Goal: Information Seeking & Learning: Learn about a topic

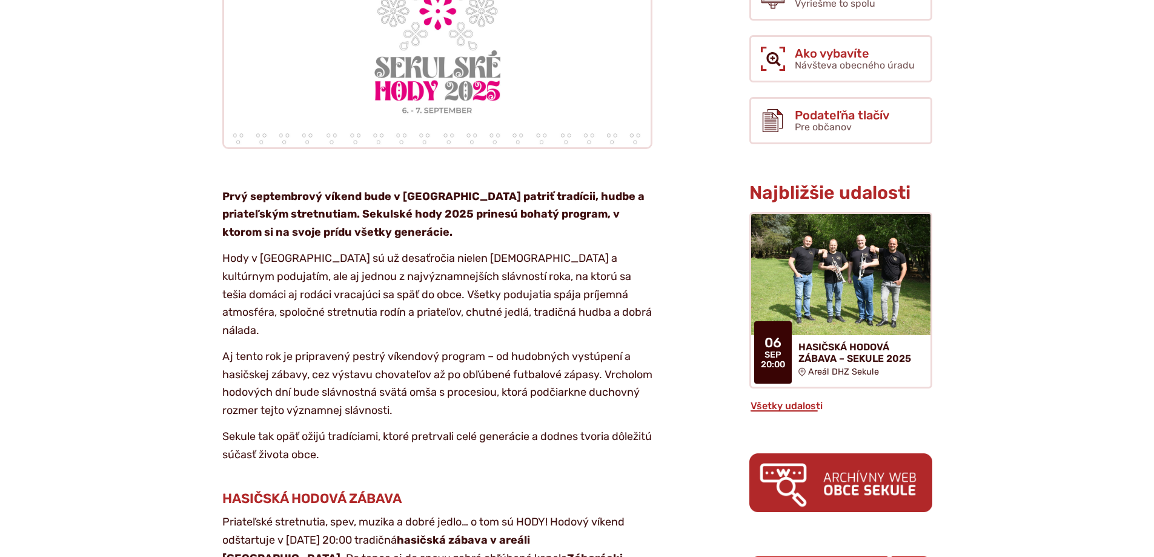
scroll to position [545, 0]
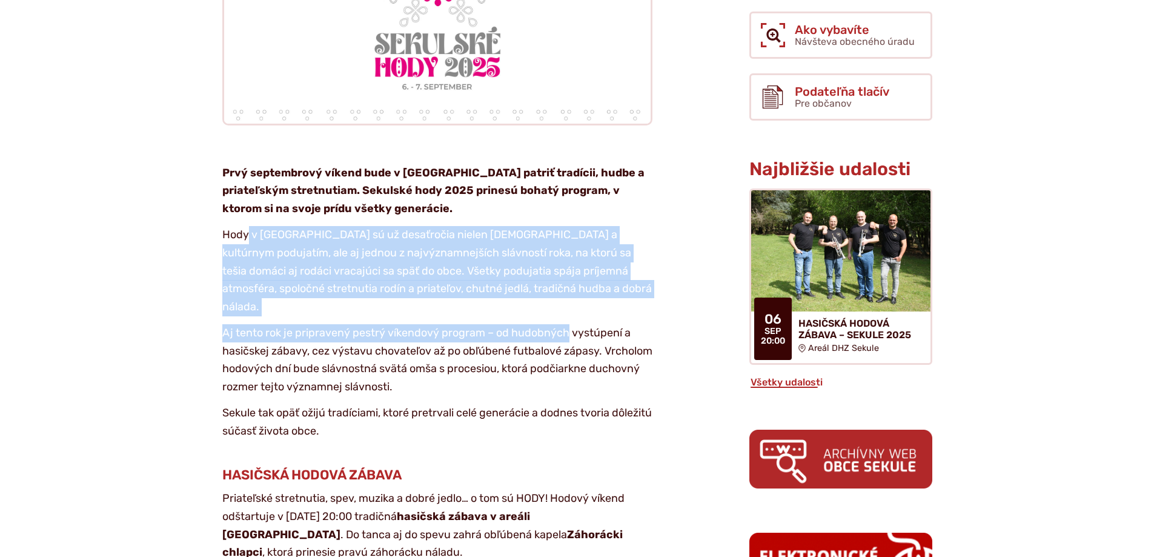
drag, startPoint x: 248, startPoint y: 204, endPoint x: 568, endPoint y: 291, distance: 332.1
click at [568, 324] on p "Aj tento rok je pripravený pestrý víkendový program – od hudobných vystúpení a …" at bounding box center [437, 360] width 430 height 72
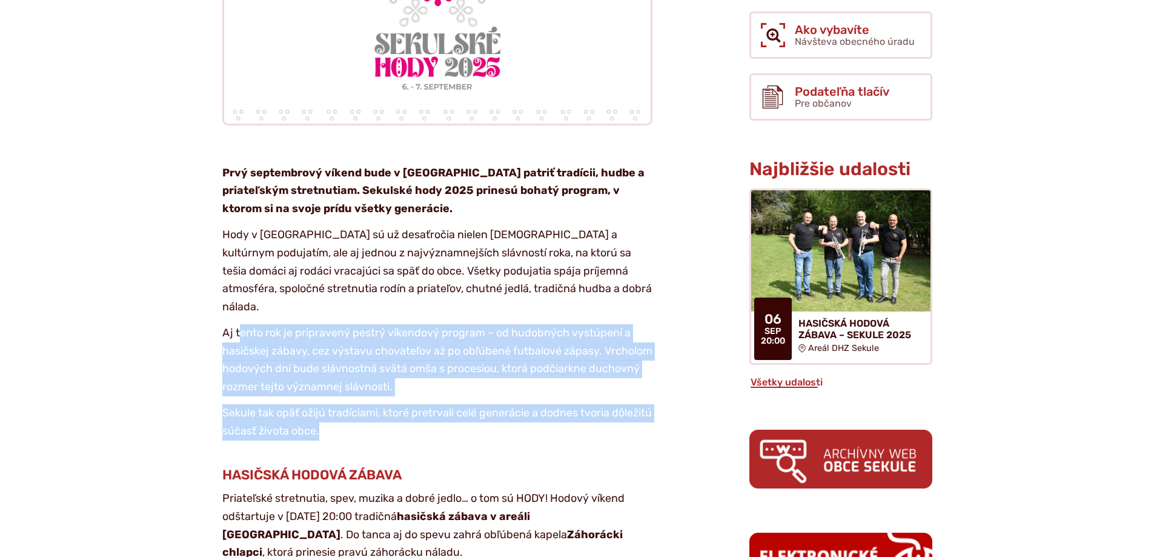
drag, startPoint x: 241, startPoint y: 287, endPoint x: 601, endPoint y: 380, distance: 372.3
click at [601, 404] on p "Sekule tak opäť ožijú tradíciami, ktoré pretrvali celé generácie a dodnes tvori…" at bounding box center [437, 422] width 430 height 36
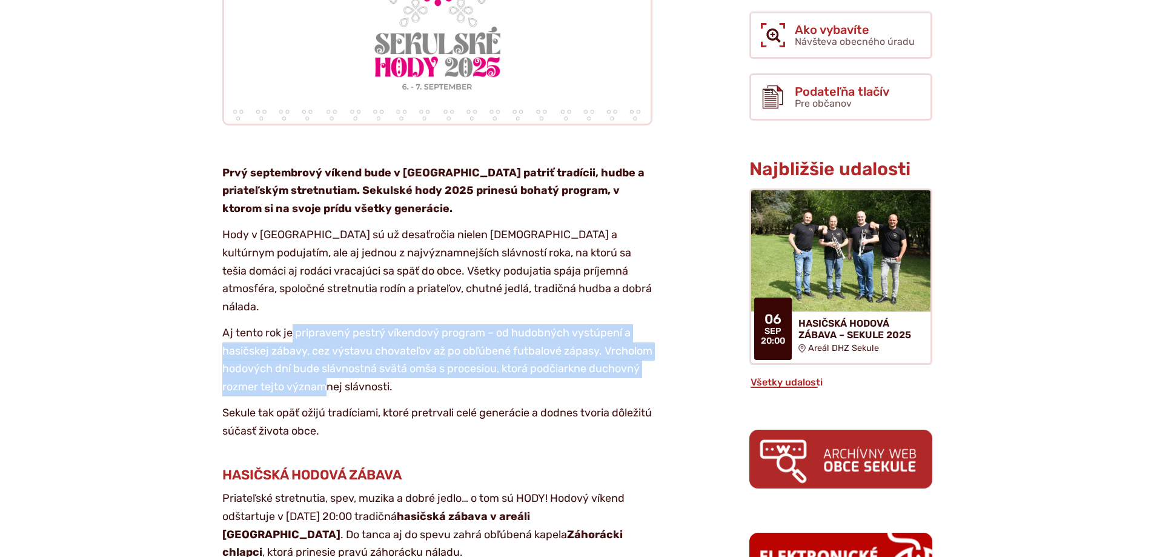
drag, startPoint x: 293, startPoint y: 277, endPoint x: 379, endPoint y: 343, distance: 108.0
click at [379, 343] on p "Aj tento rok je pripravený pestrý víkendový program – od hudobných vystúpení a …" at bounding box center [437, 360] width 430 height 72
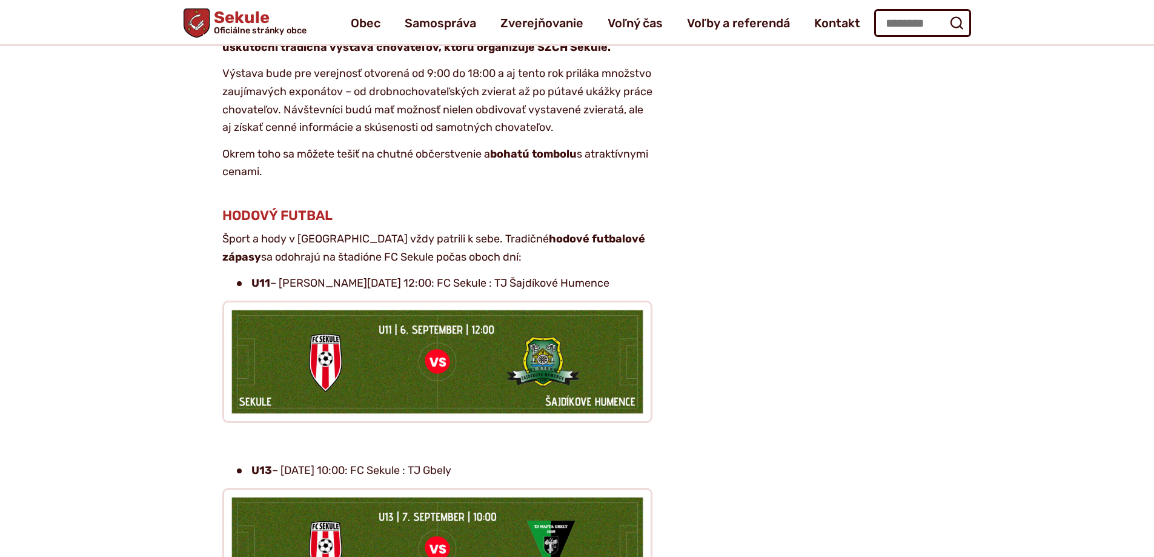
scroll to position [1792, 0]
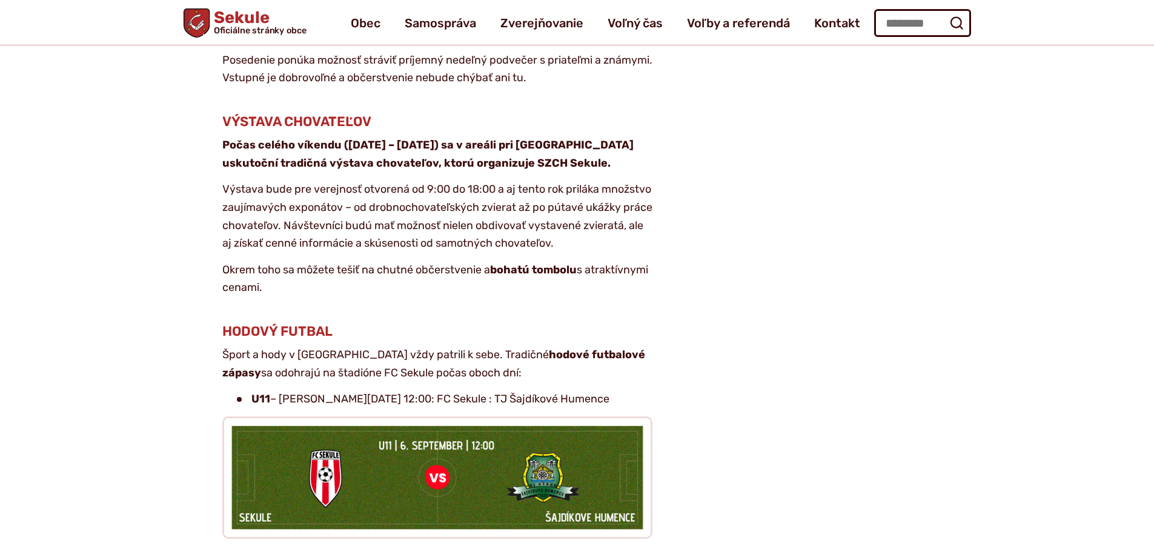
drag, startPoint x: 151, startPoint y: 381, endPoint x: 144, endPoint y: 307, distance: 74.9
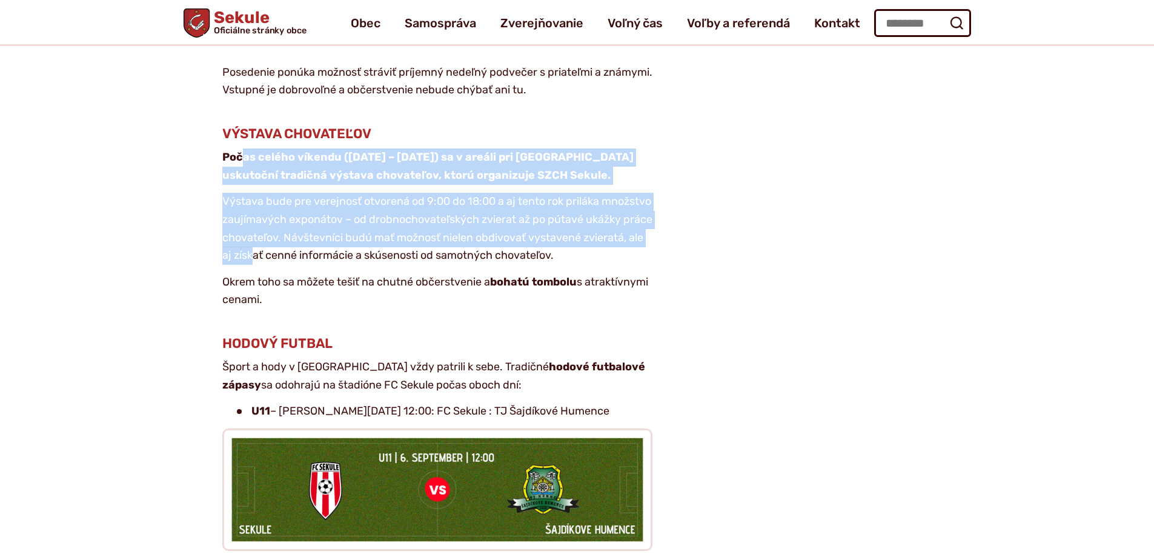
drag, startPoint x: 244, startPoint y: 103, endPoint x: 325, endPoint y: 217, distance: 139.9
click at [325, 216] on article "Kategória Kultúra Pozvánka Prvý septembrový víkend bude v [GEOGRAPHIC_DATA] pat…" at bounding box center [447, 297] width 566 height 3445
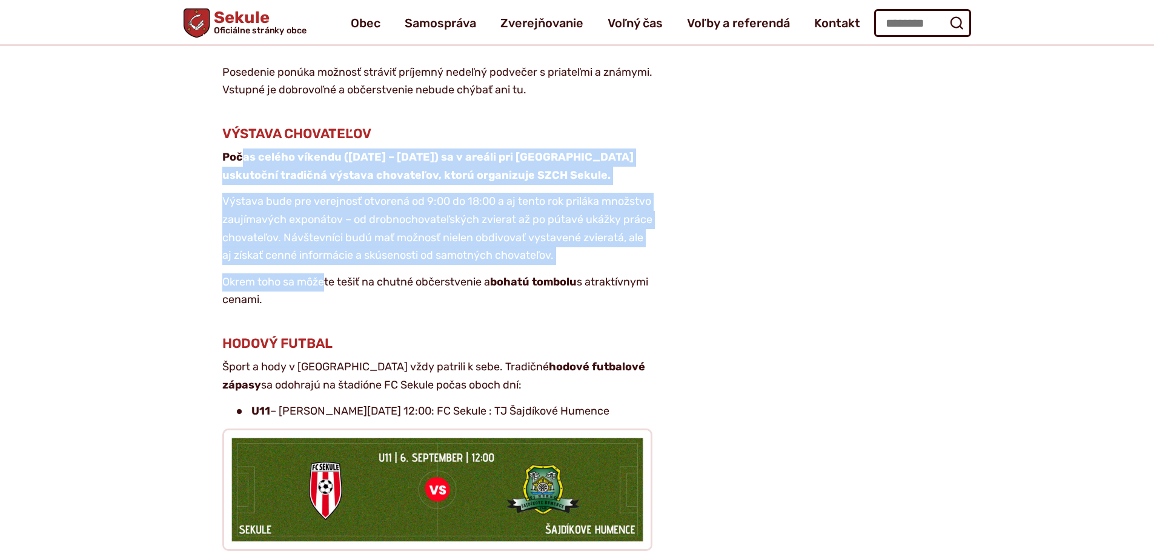
click at [325, 217] on article "Kategória Kultúra Pozvánka Prvý septembrový víkend bude v [GEOGRAPHIC_DATA] pat…" at bounding box center [447, 297] width 566 height 3445
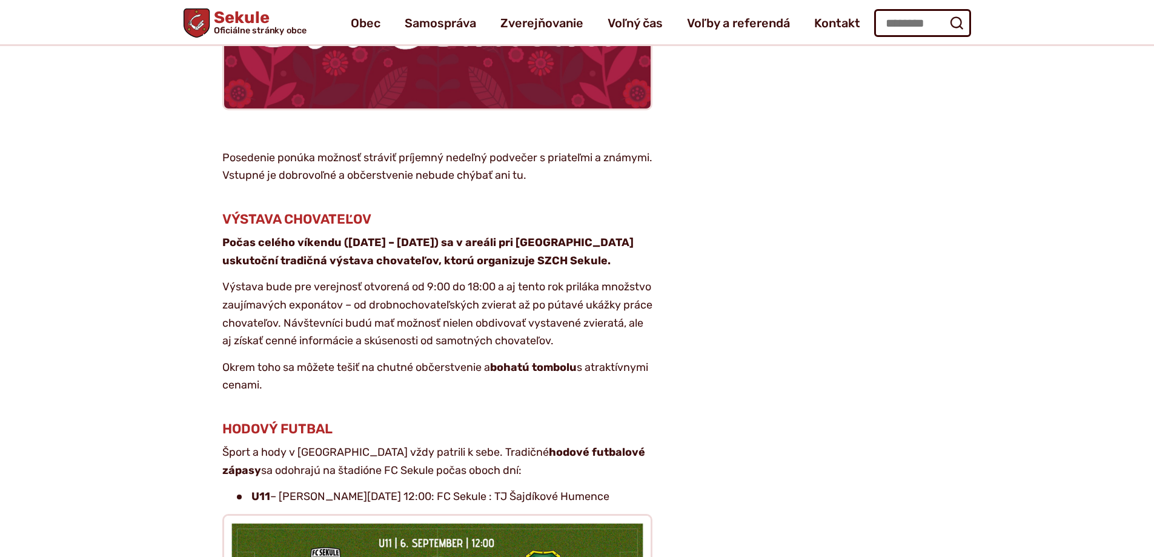
scroll to position [1671, 0]
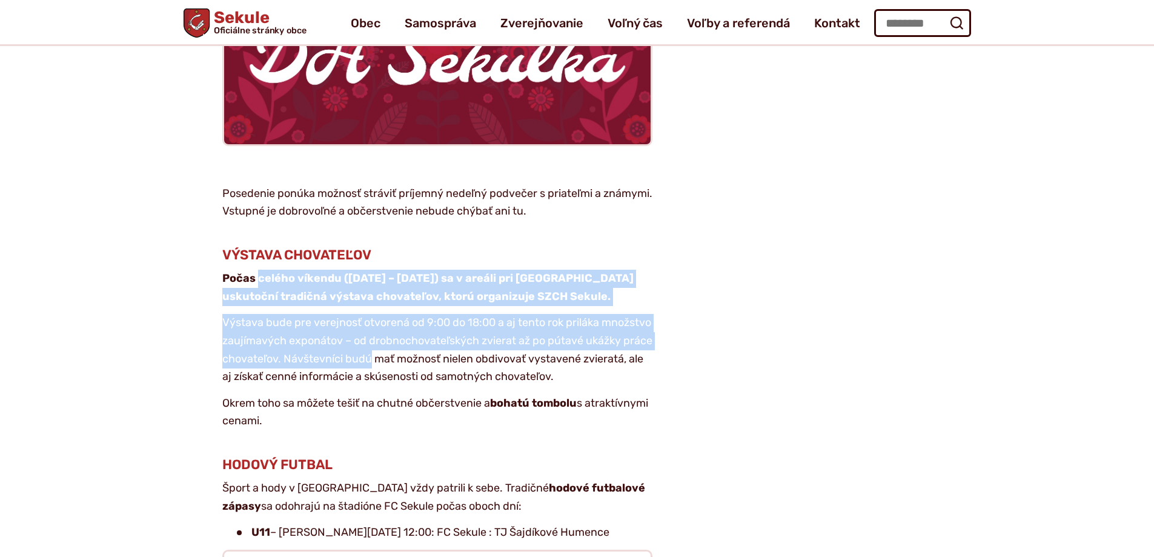
drag, startPoint x: 259, startPoint y: 220, endPoint x: 439, endPoint y: 312, distance: 202.7
click at [439, 312] on article "Kategória Kultúra Pozvánka Prvý septembrový víkend bude v [GEOGRAPHIC_DATA] pat…" at bounding box center [447, 418] width 566 height 3445
click at [439, 314] on p "Výstava bude pre verejnosť otvorená od 9:00 do 18:00 a aj tento rok priláka mno…" at bounding box center [437, 350] width 430 height 72
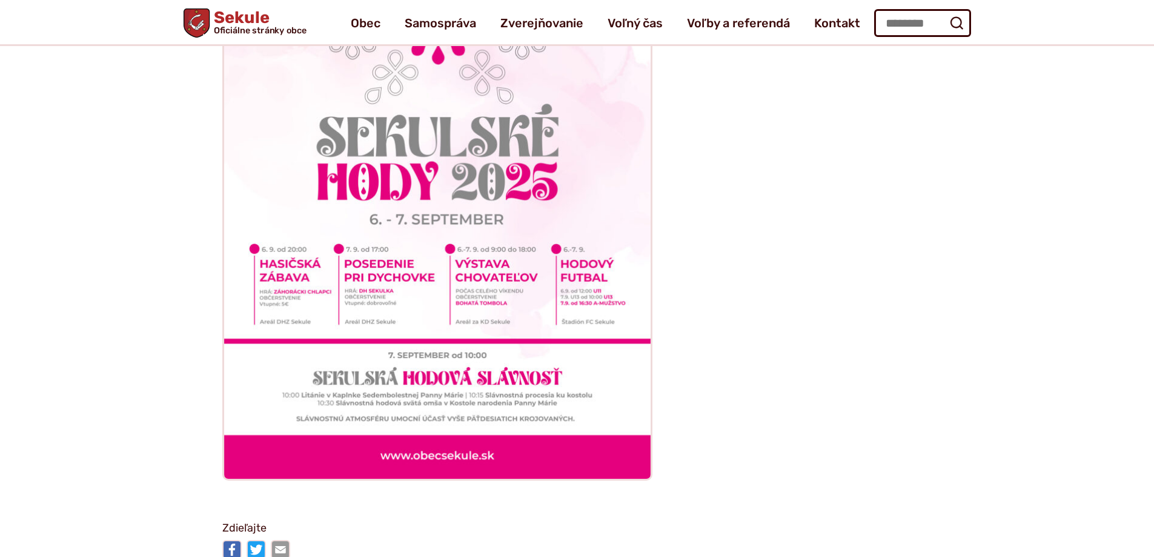
scroll to position [3185, 0]
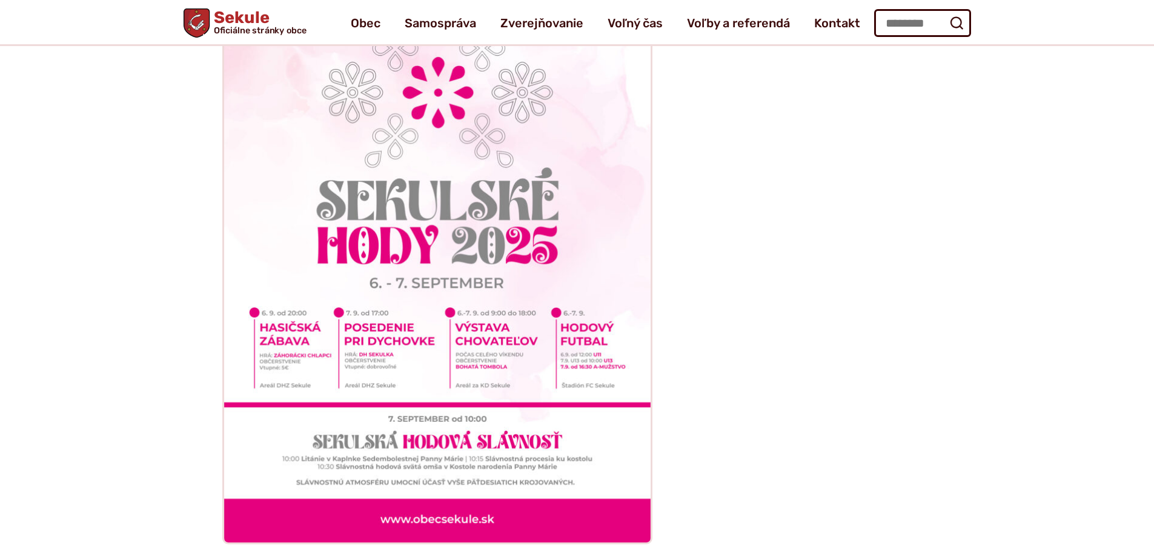
drag, startPoint x: 73, startPoint y: 324, endPoint x: 84, endPoint y: 268, distance: 57.3
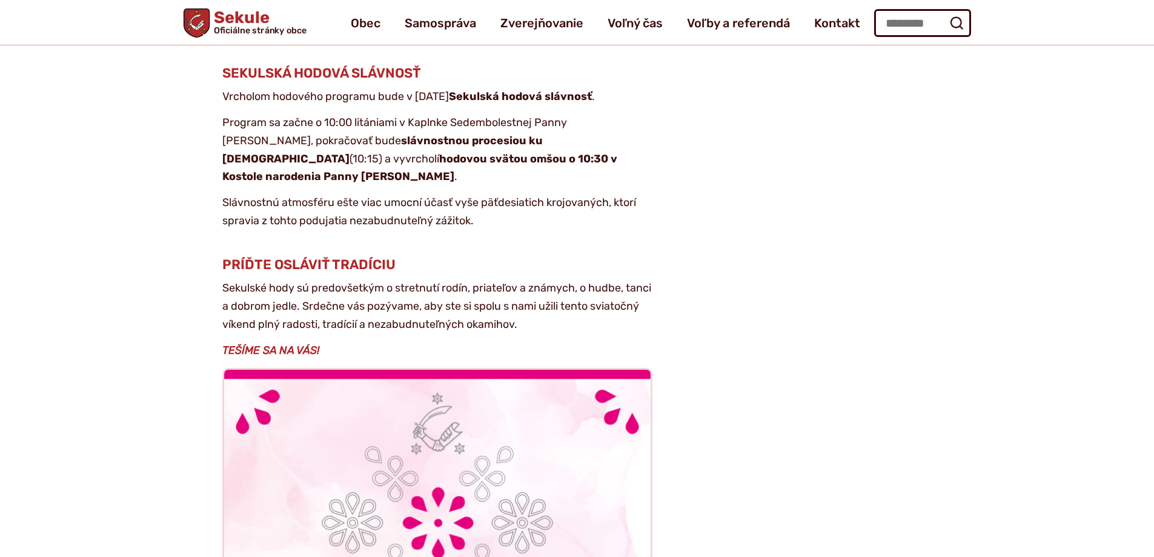
drag, startPoint x: 84, startPoint y: 268, endPoint x: 101, endPoint y: 193, distance: 77.0
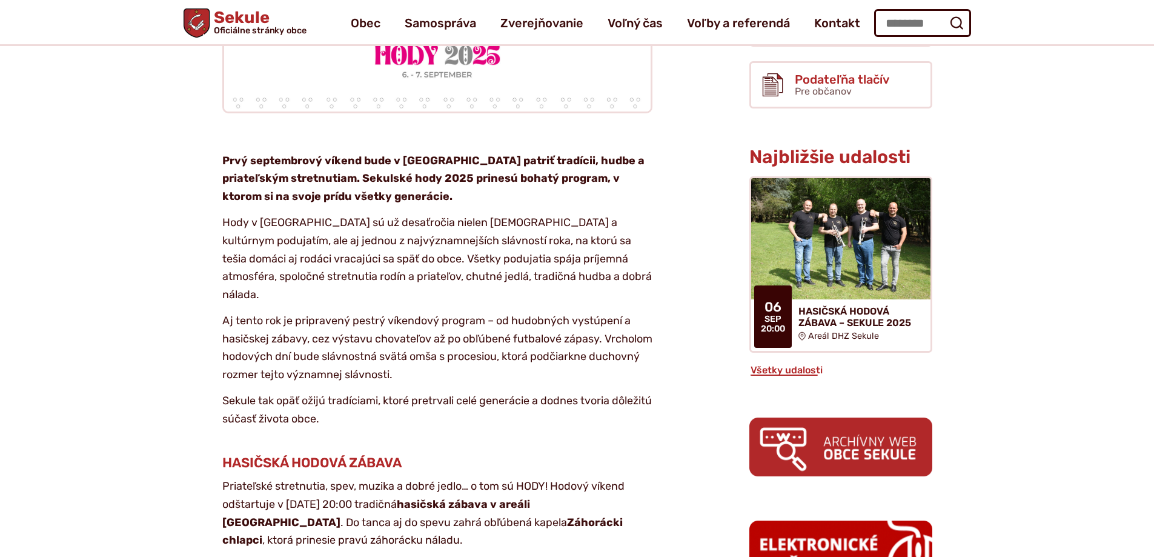
scroll to position [227, 0]
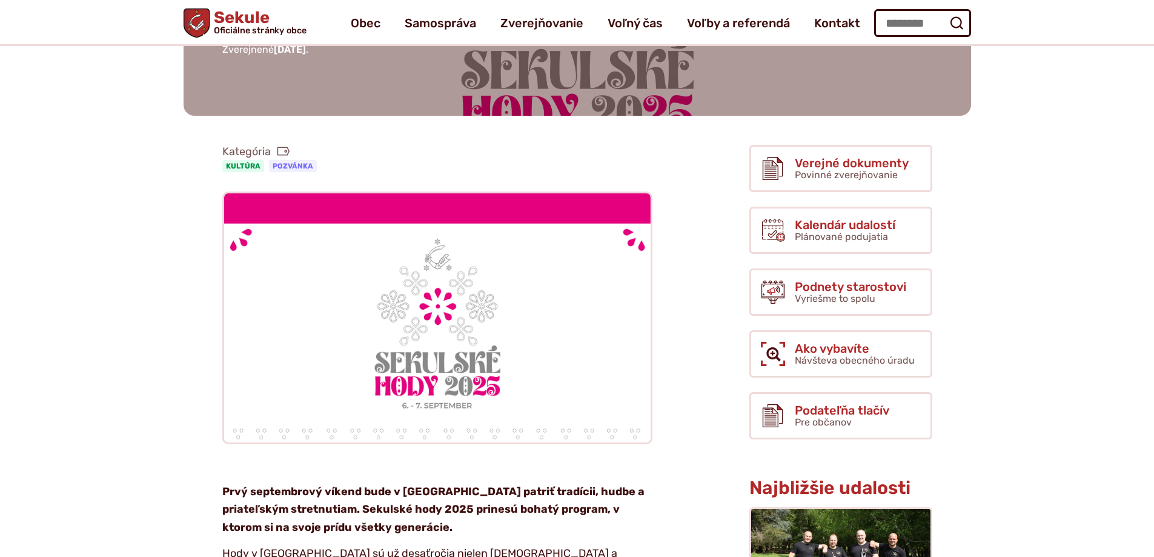
drag, startPoint x: 125, startPoint y: 334, endPoint x: 127, endPoint y: 213, distance: 121.8
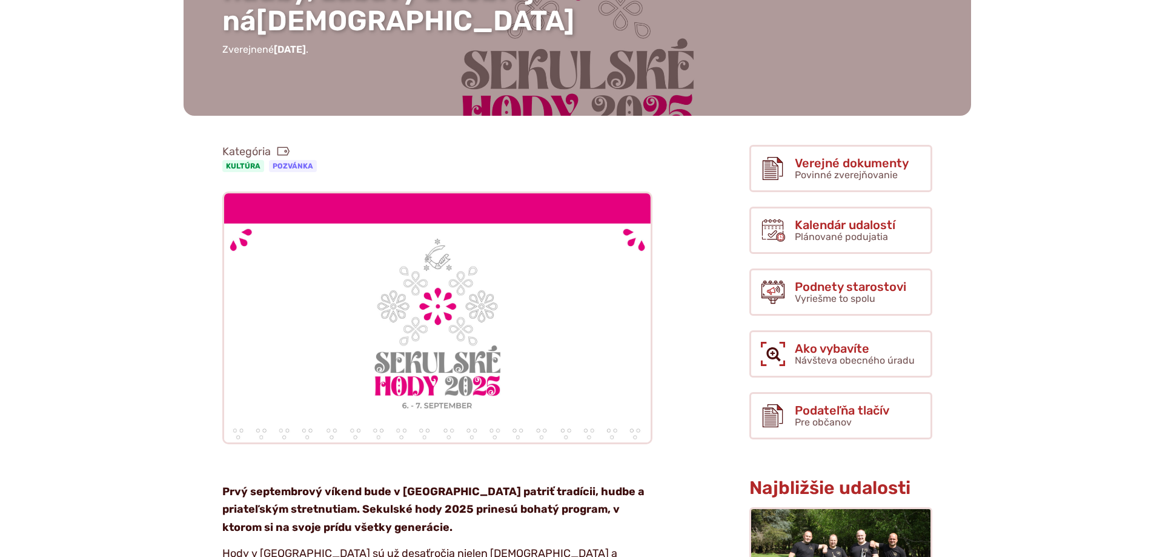
scroll to position [0, 0]
